Goal: Task Accomplishment & Management: Manage account settings

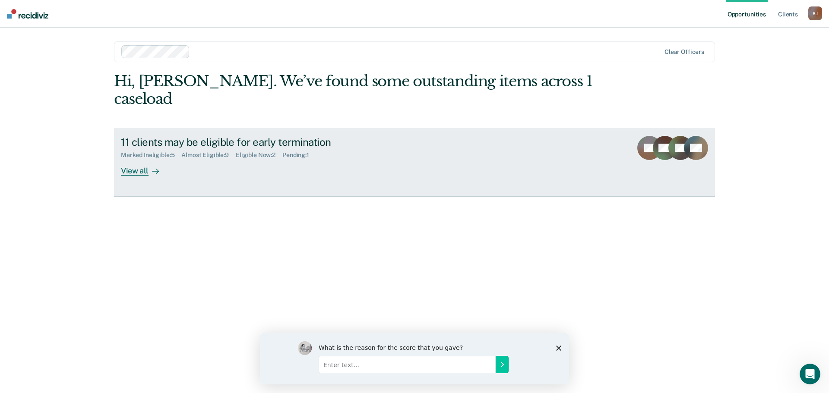
click at [145, 159] on div "View all" at bounding box center [145, 167] width 48 height 17
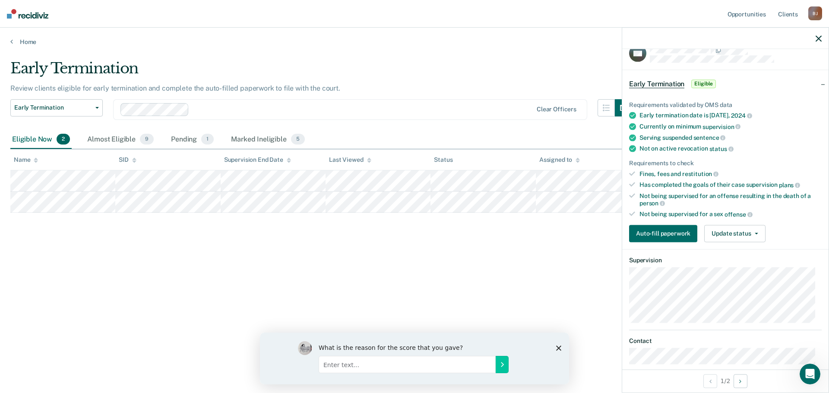
scroll to position [26, 0]
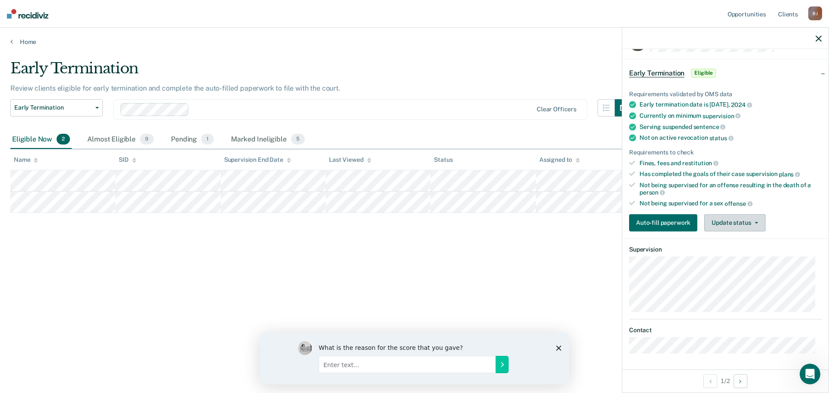
click at [732, 222] on button "Update status" at bounding box center [734, 222] width 61 height 17
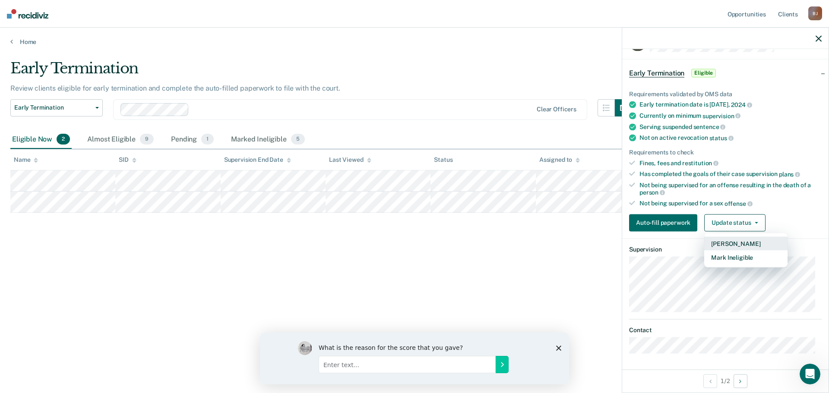
click at [725, 241] on button "[PERSON_NAME]" at bounding box center [745, 244] width 83 height 14
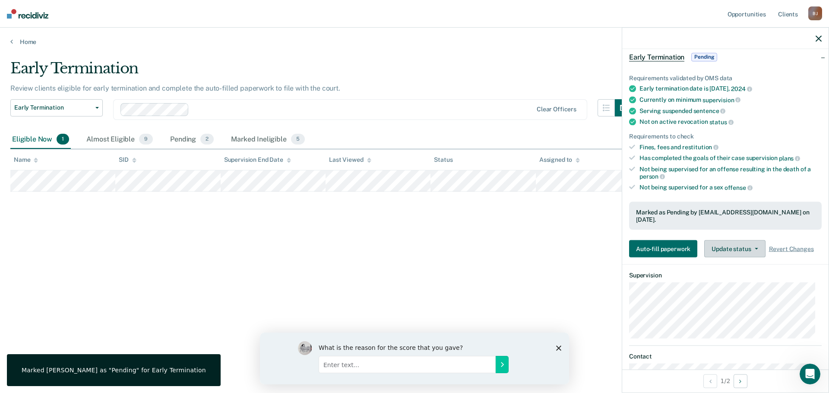
scroll to position [61, 0]
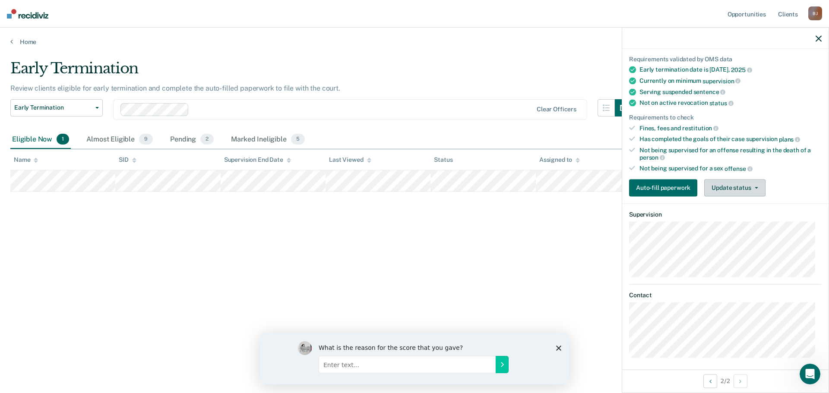
click at [729, 191] on button "Update status" at bounding box center [734, 187] width 61 height 17
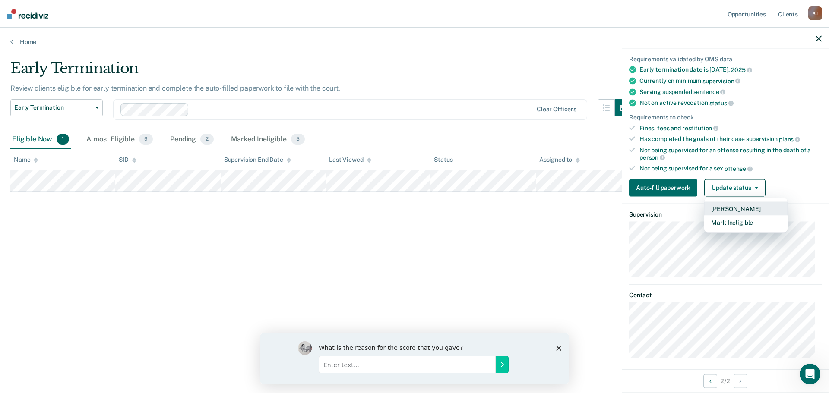
click at [723, 204] on button "[PERSON_NAME]" at bounding box center [745, 209] width 83 height 14
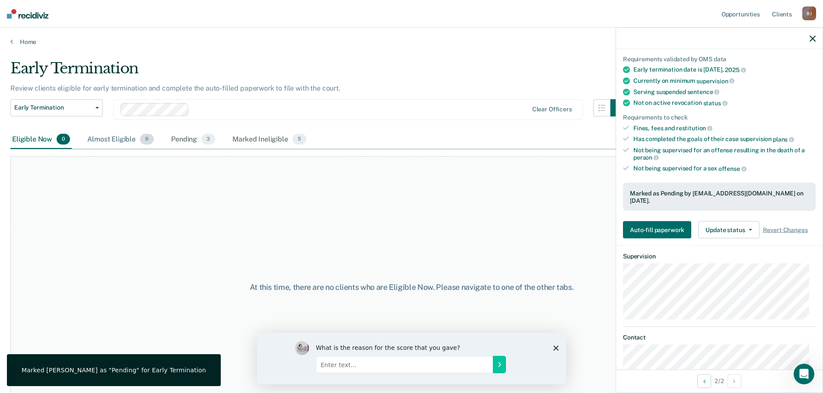
click at [140, 143] on span "9" at bounding box center [147, 139] width 14 height 11
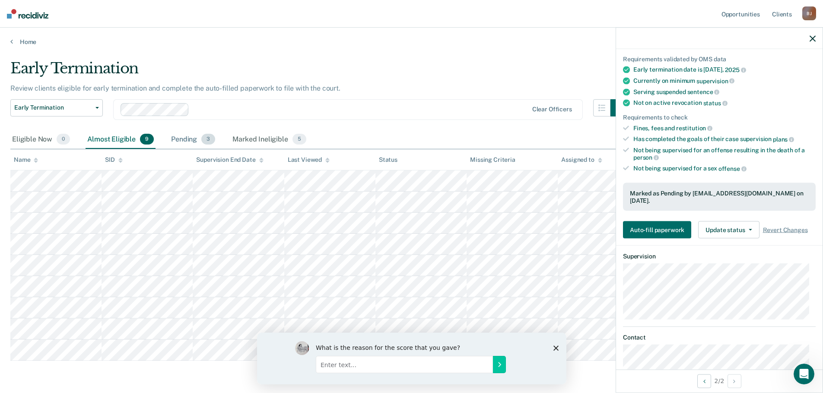
click at [192, 138] on div "Pending 3" at bounding box center [193, 139] width 48 height 19
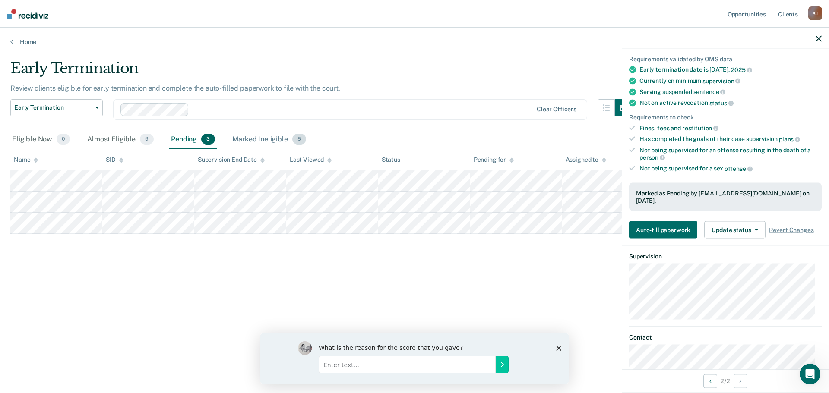
click at [263, 138] on div "Marked Ineligible 5" at bounding box center [269, 139] width 77 height 19
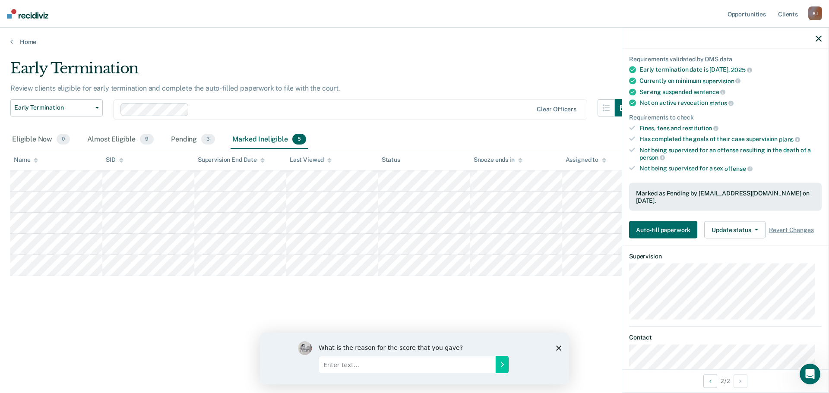
click at [816, 13] on div "[PERSON_NAME]" at bounding box center [815, 13] width 14 height 14
